Goal: Transaction & Acquisition: Purchase product/service

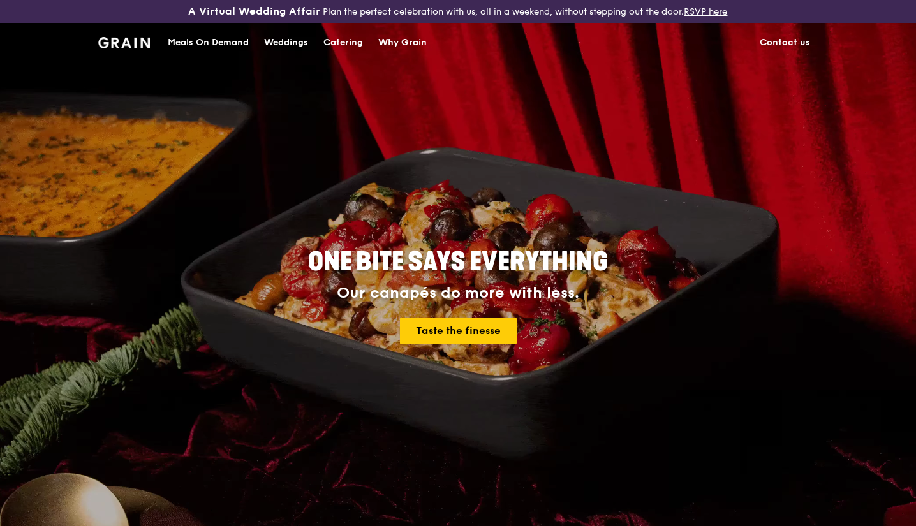
click at [212, 39] on div "Meals On Demand" at bounding box center [208, 43] width 81 height 38
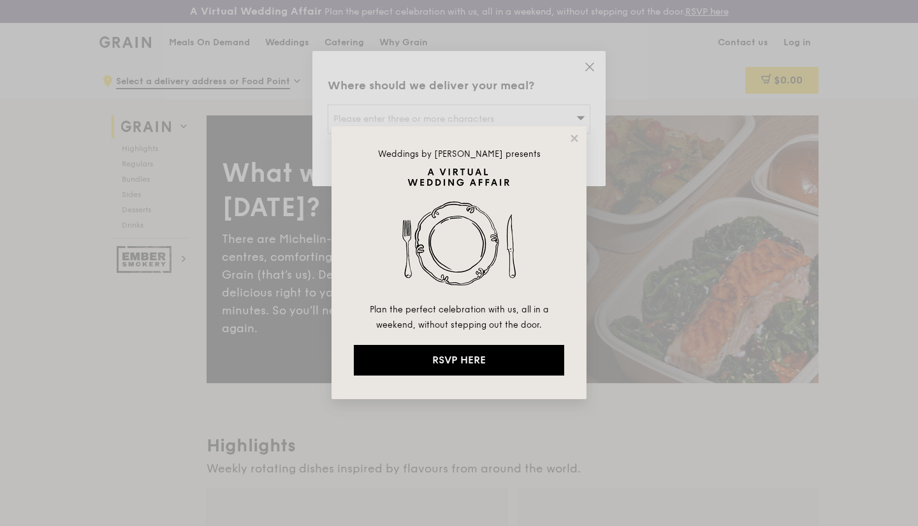
click at [569, 141] on icon at bounding box center [574, 138] width 11 height 11
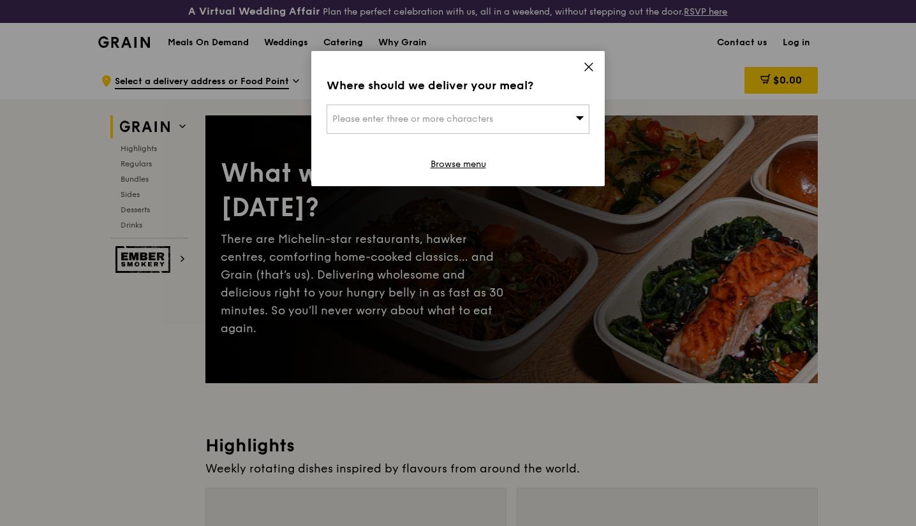
click at [510, 121] on div "Please enter three or more characters" at bounding box center [457, 119] width 263 height 29
click at [507, 120] on input "search" at bounding box center [457, 119] width 261 height 28
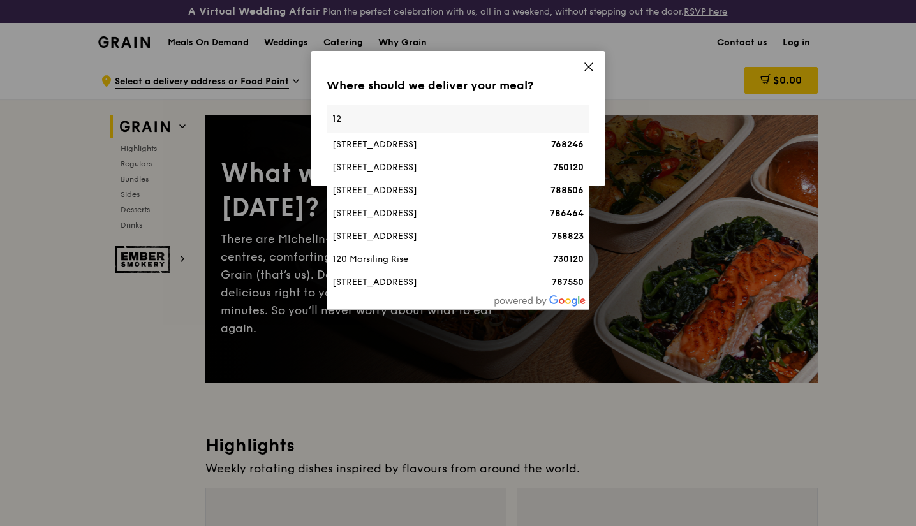
type input "1"
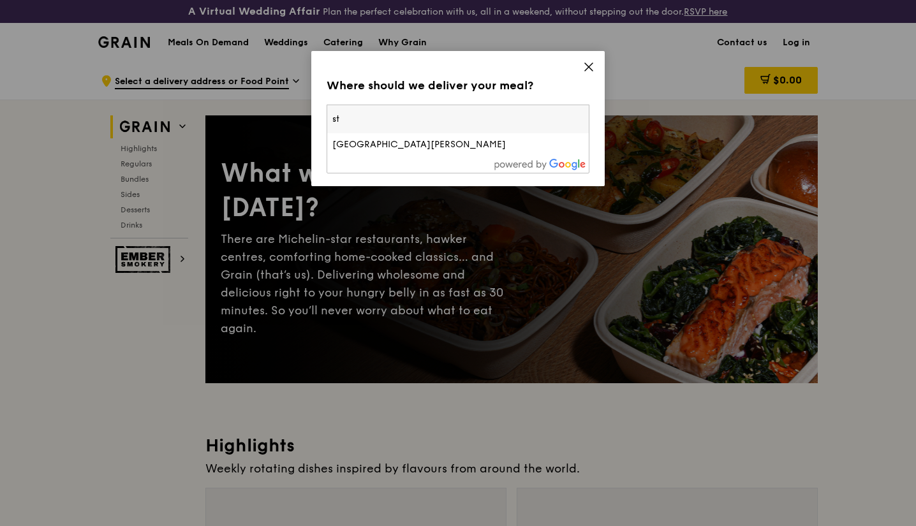
type input "s"
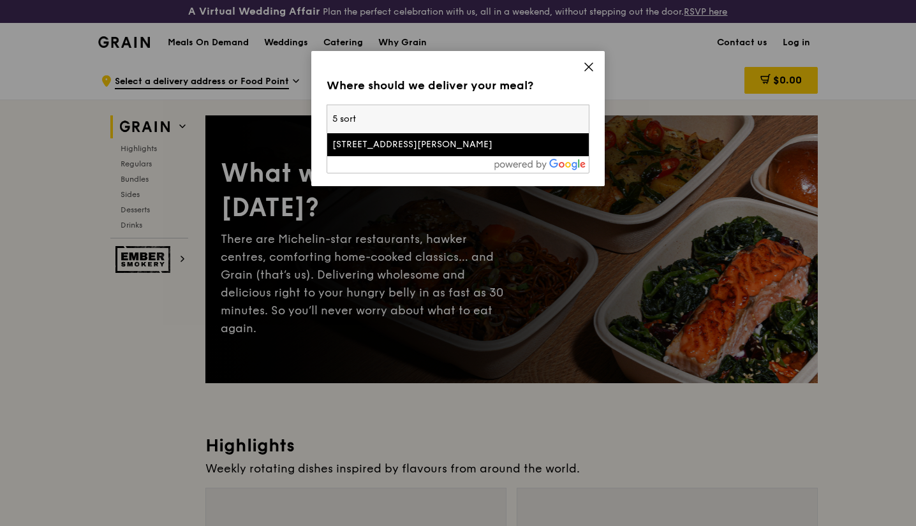
type input "5 sort"
click at [442, 143] on div "[STREET_ADDRESS][PERSON_NAME]" at bounding box center [426, 144] width 189 height 13
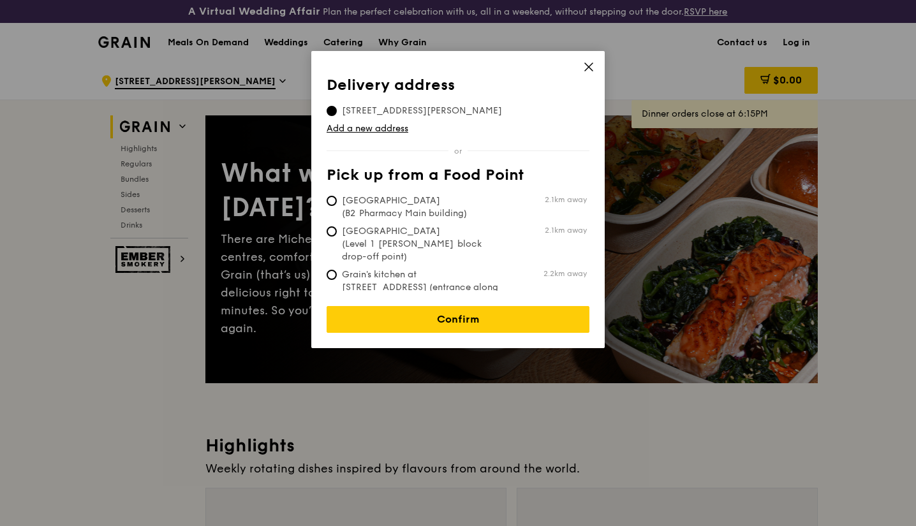
click at [485, 309] on link "Confirm" at bounding box center [457, 319] width 263 height 27
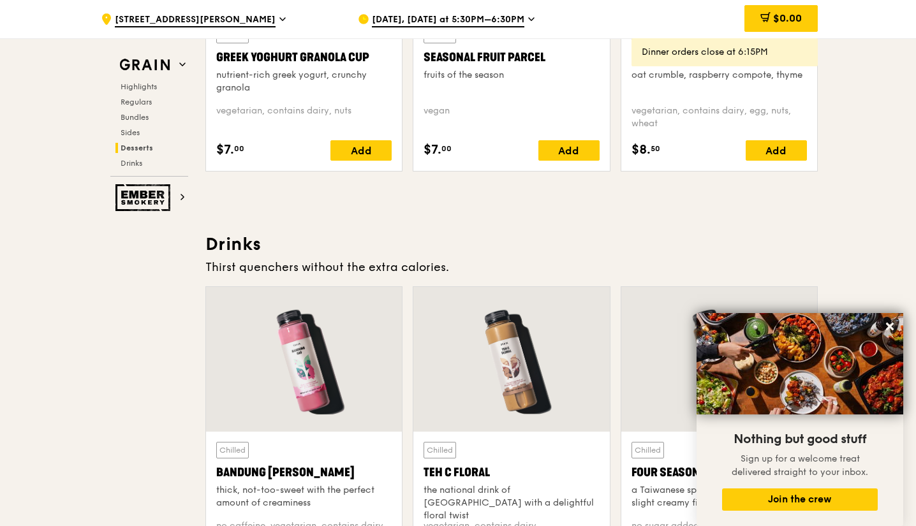
scroll to position [4266, 0]
